Goal: Transaction & Acquisition: Book appointment/travel/reservation

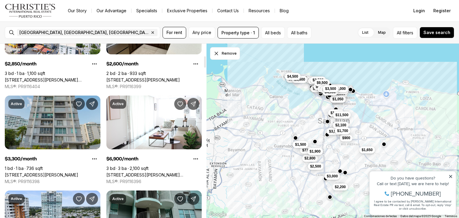
scroll to position [185, 0]
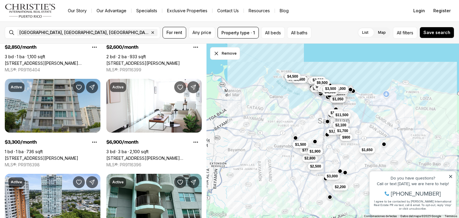
click at [344, 140] on button "$900" at bounding box center [346, 137] width 13 height 7
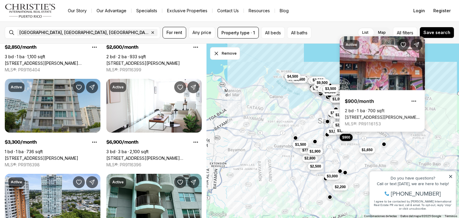
click at [386, 115] on link "[STREET_ADDRESS][PERSON_NAME][PERSON_NAME][PERSON_NAME][PERSON_NAME]" at bounding box center [382, 117] width 75 height 5
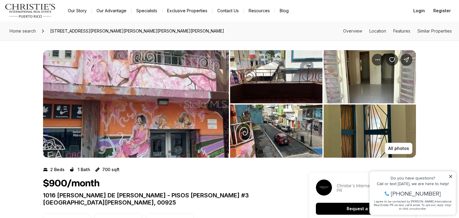
click at [295, 70] on img "View image gallery" at bounding box center [276, 76] width 92 height 53
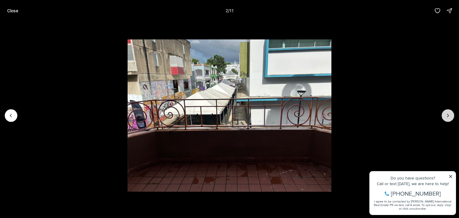
click at [445, 116] on icon "Next slide" at bounding box center [448, 116] width 6 height 6
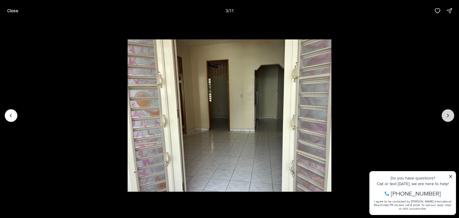
click at [445, 116] on icon "Next slide" at bounding box center [448, 116] width 6 height 6
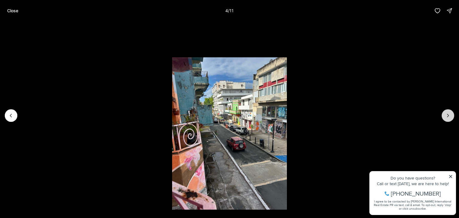
click at [445, 116] on icon "Next slide" at bounding box center [448, 116] width 6 height 6
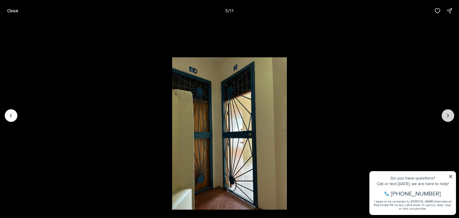
click at [445, 116] on icon "Next slide" at bounding box center [448, 116] width 6 height 6
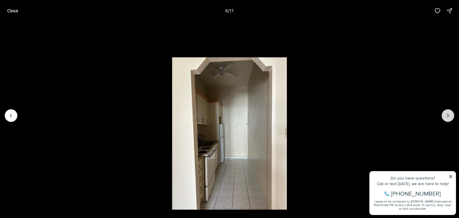
click at [445, 116] on icon "Next slide" at bounding box center [448, 116] width 6 height 6
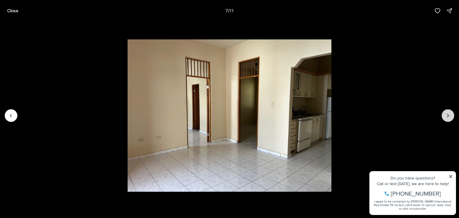
click at [445, 116] on icon "Next slide" at bounding box center [448, 116] width 6 height 6
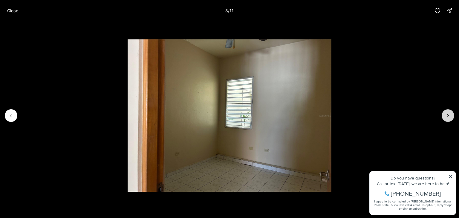
click at [445, 116] on icon "Next slide" at bounding box center [448, 116] width 6 height 6
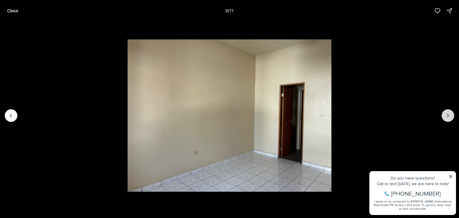
click at [445, 116] on icon "Next slide" at bounding box center [448, 116] width 6 height 6
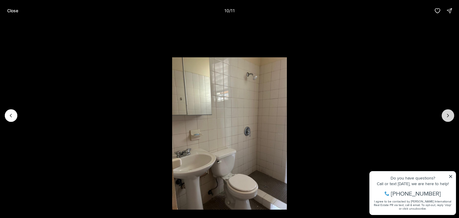
click at [445, 116] on icon "Next slide" at bounding box center [448, 116] width 6 height 6
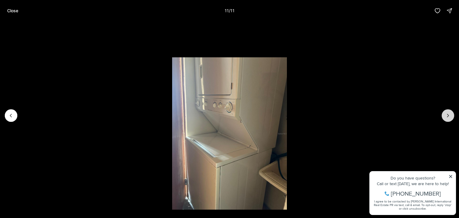
click at [445, 116] on div at bounding box center [447, 115] width 13 height 13
click at [7, 10] on p "Close" at bounding box center [12, 10] width 11 height 5
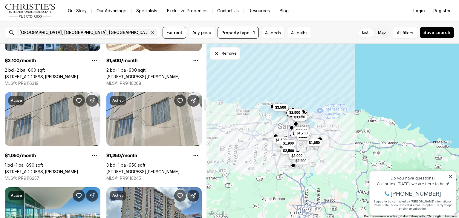
scroll to position [841, 0]
